Goal: Task Accomplishment & Management: Manage account settings

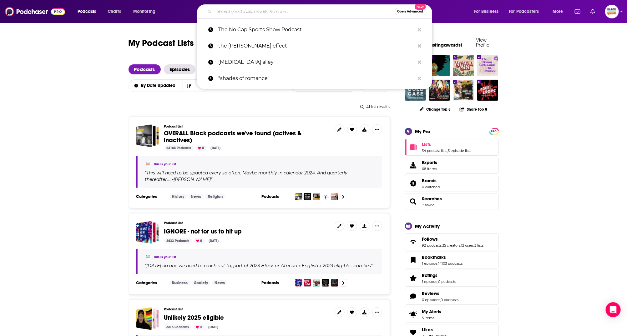
click at [252, 16] on input "Search podcasts, credits, & more..." at bounding box center [304, 12] width 180 height 10
paste input "WOW! That's Crazy Podcast"
type input "WOW! That's Crazy Podcast"
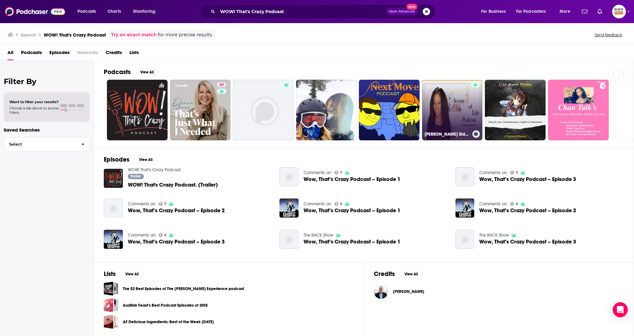
click at [428, 99] on link "[PERSON_NAME] Side of Life Podcast" at bounding box center [452, 110] width 61 height 61
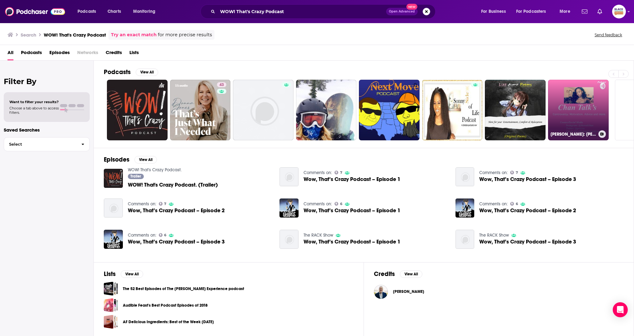
click at [575, 94] on link "Chanasti Howard: Chan Talk’s" at bounding box center [578, 110] width 61 height 61
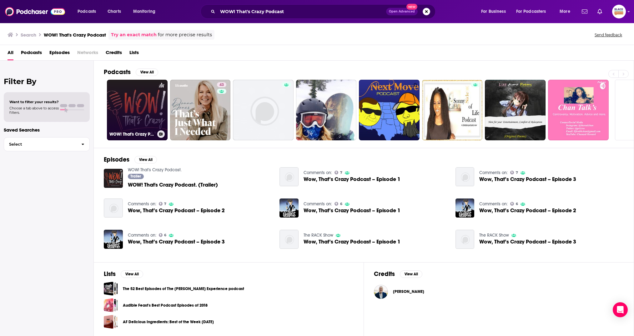
click at [127, 104] on link "WOW! That's Crazy Podcast." at bounding box center [137, 110] width 61 height 61
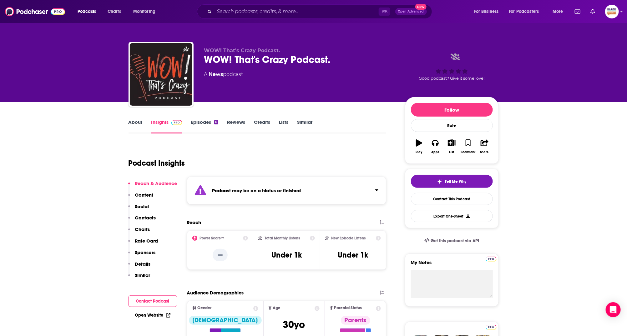
click at [343, 195] on div "Podcast may be on a hiatus or finished" at bounding box center [287, 191] width 200 height 28
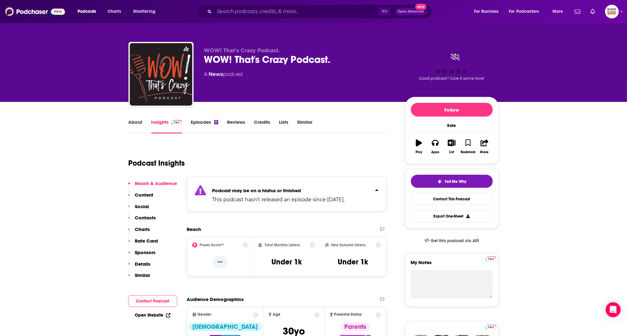
click at [417, 146] on button "Play" at bounding box center [419, 146] width 16 height 23
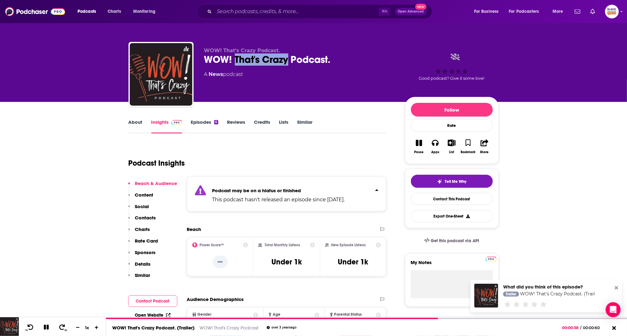
drag, startPoint x: 236, startPoint y: 59, endPoint x: 288, endPoint y: 63, distance: 53.0
click at [288, 63] on div "WOW! That's Crazy Podcast." at bounding box center [299, 59] width 191 height 12
copy h2 "That's Crazy"
click at [471, 141] on button "Bookmark" at bounding box center [468, 146] width 16 height 23
click at [453, 141] on icon "button" at bounding box center [452, 143] width 8 height 7
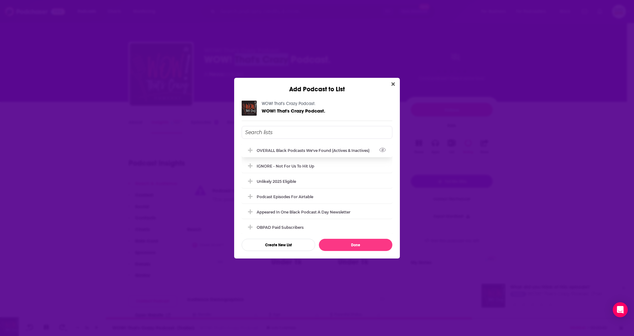
click at [289, 149] on div "OVERALL Black podcasts we've found (actives & inactives)" at bounding box center [315, 150] width 117 height 5
click at [355, 244] on button "Done" at bounding box center [356, 245] width 74 height 12
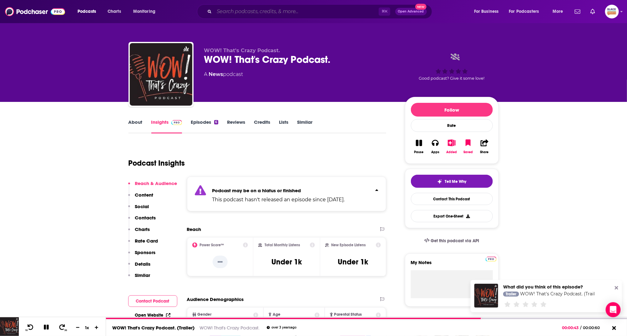
click at [290, 14] on input "Search podcasts, credits, & more..." at bounding box center [296, 12] width 165 height 10
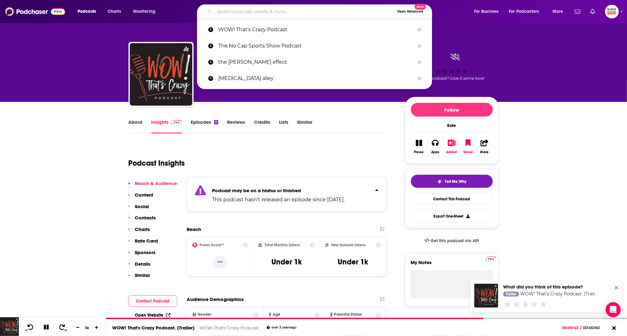
paste input "That's Crazy"
type input "That's Crazy"
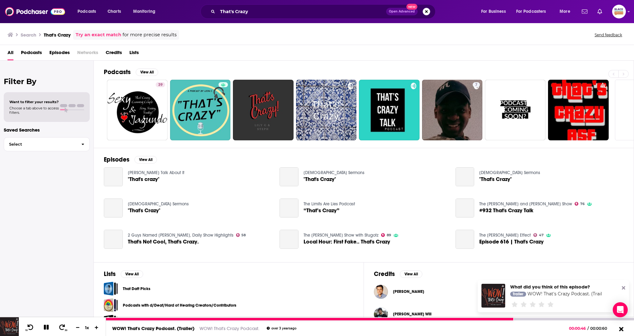
click at [621, 328] on icon at bounding box center [621, 329] width 4 height 4
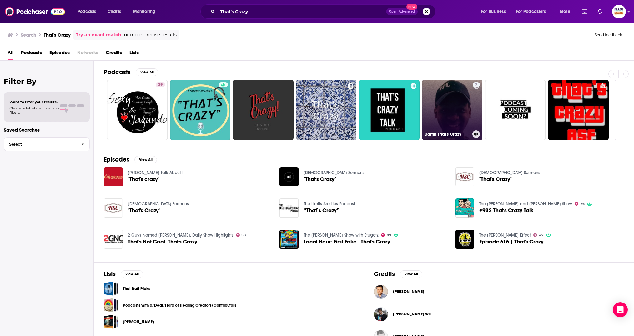
click at [460, 122] on link "7 Damn That's Crazy" at bounding box center [452, 110] width 61 height 61
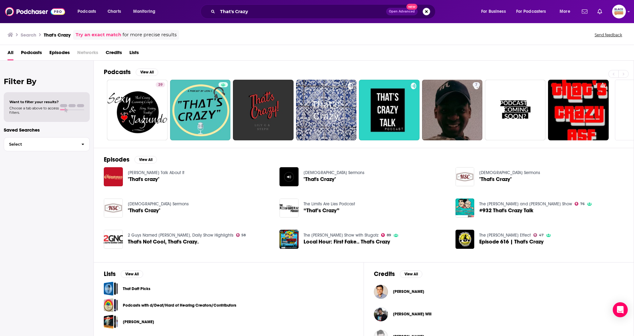
click at [105, 37] on link "Try an exact match" at bounding box center [99, 34] width 46 height 7
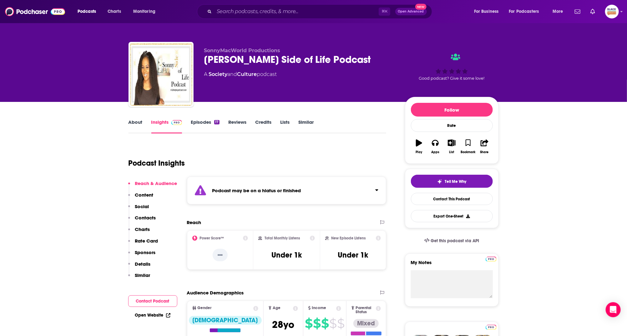
click at [322, 198] on div "Podcast may be on a hiatus or finished" at bounding box center [287, 191] width 200 height 28
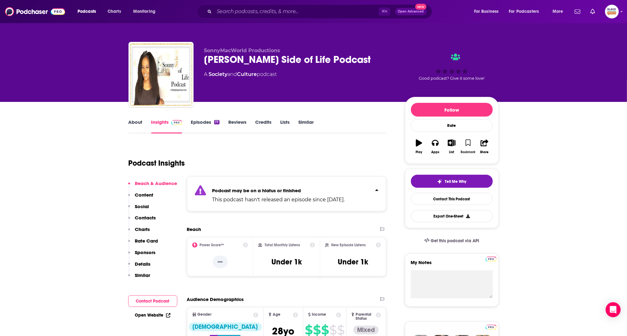
click at [471, 143] on button "Bookmark" at bounding box center [468, 146] width 16 height 23
drag, startPoint x: 455, startPoint y: 143, endPoint x: 454, endPoint y: 148, distance: 5.4
click at [454, 146] on button "List" at bounding box center [452, 146] width 16 height 23
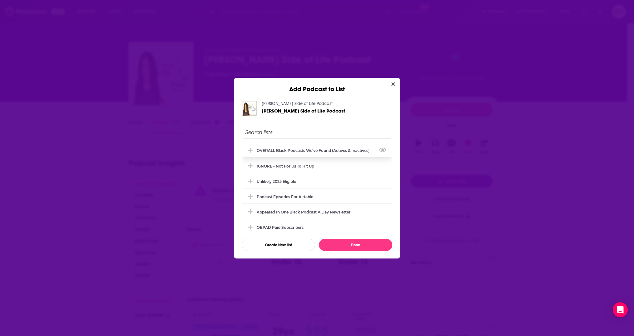
click at [324, 150] on div "OVERALL Black podcasts we've found (actives & inactives)" at bounding box center [315, 150] width 117 height 5
click at [350, 242] on button "Done" at bounding box center [356, 245] width 74 height 12
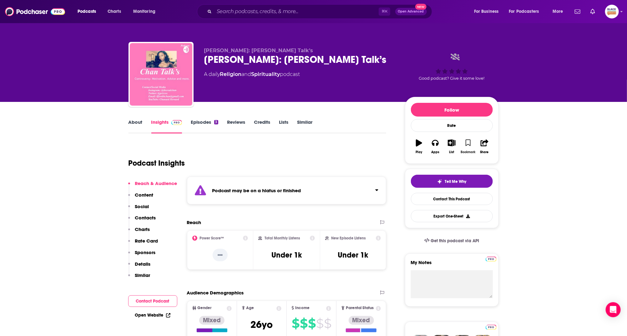
click at [469, 148] on button "Bookmark" at bounding box center [468, 146] width 16 height 23
click at [450, 143] on icon "button" at bounding box center [452, 143] width 8 height 7
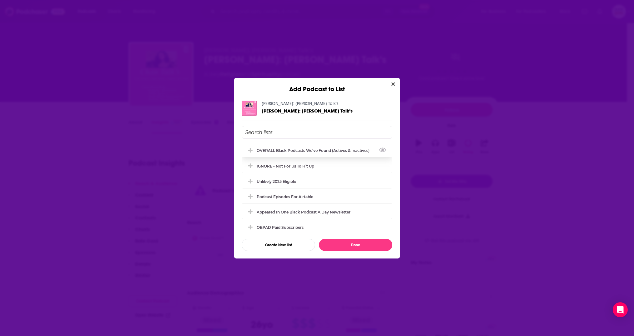
click at [305, 149] on div "OVERALL Black podcasts we've found (actives & inactives)" at bounding box center [315, 150] width 117 height 5
click at [353, 241] on button "Done" at bounding box center [356, 245] width 74 height 12
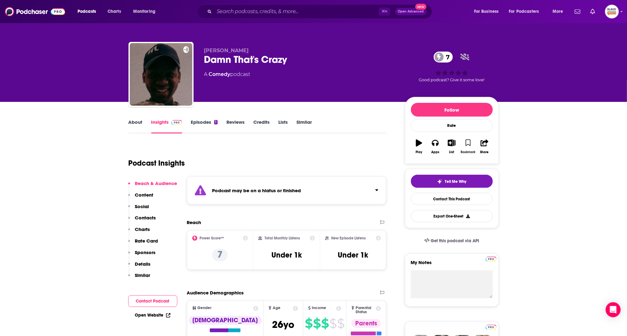
click at [469, 146] on button "Bookmark" at bounding box center [468, 146] width 16 height 23
click at [452, 146] on button "List" at bounding box center [452, 146] width 16 height 23
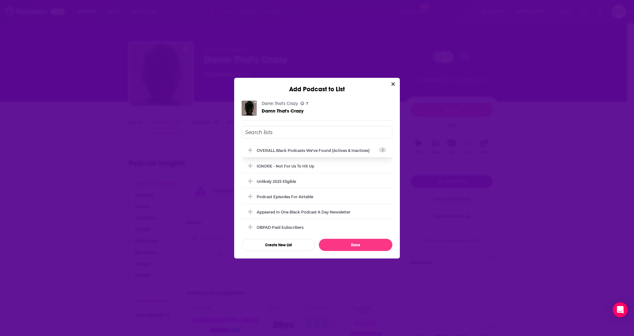
click at [329, 150] on div "OVERALL Black podcasts we've found (actives & inactives)" at bounding box center [315, 150] width 117 height 5
click at [340, 250] on button "Done" at bounding box center [356, 245] width 74 height 12
